Goal: Navigation & Orientation: Find specific page/section

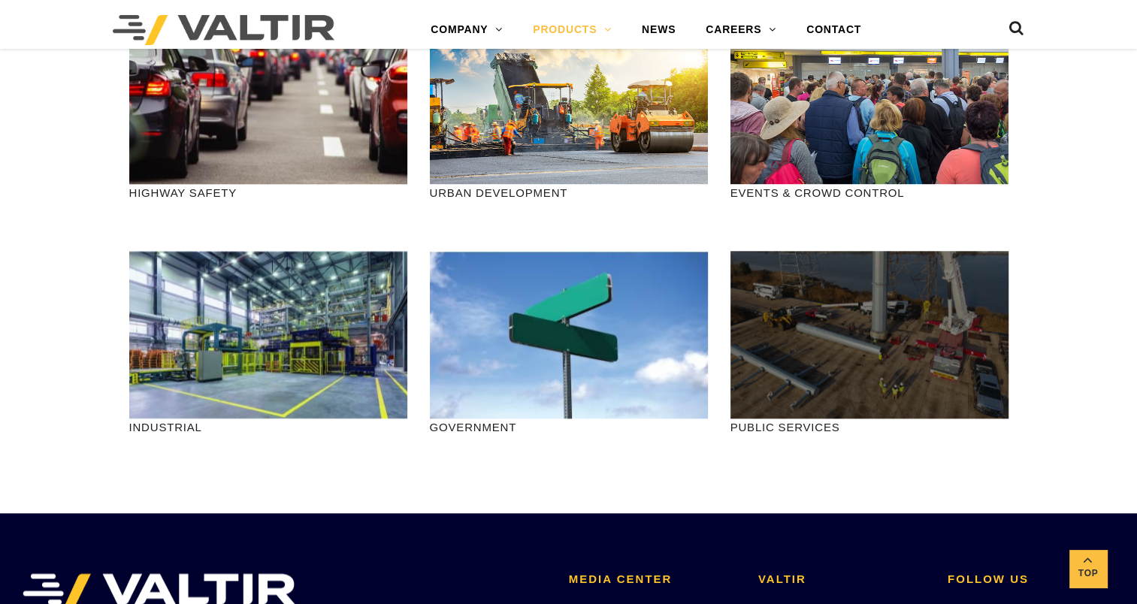
scroll to position [1729, 0]
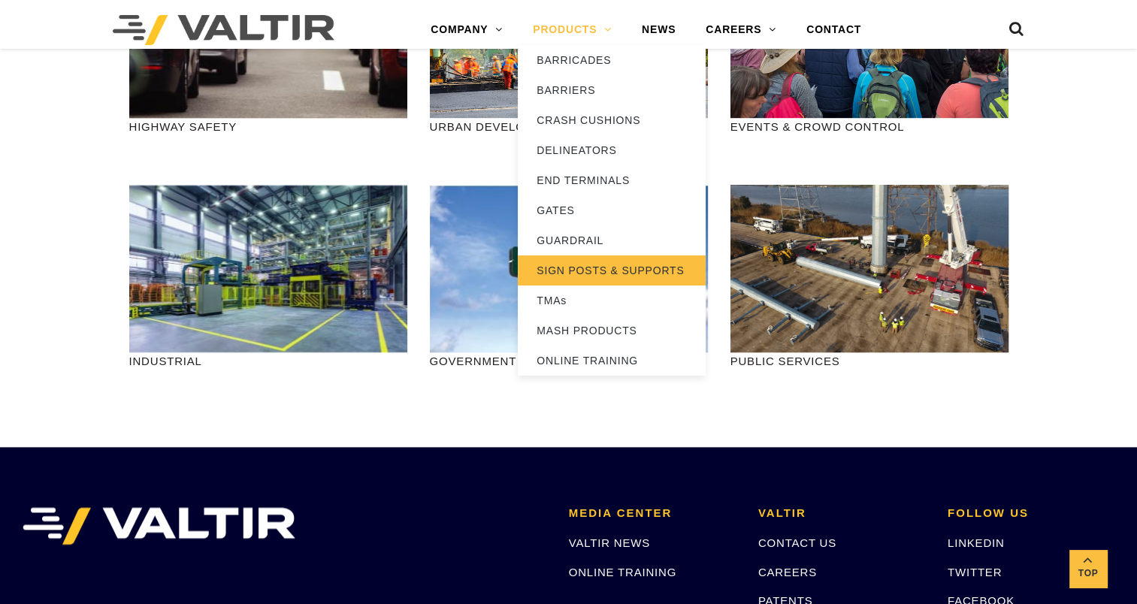
click at [597, 263] on link "SIGN POSTS & SUPPORTS" at bounding box center [612, 271] width 188 height 30
